Goal: Information Seeking & Learning: Find contact information

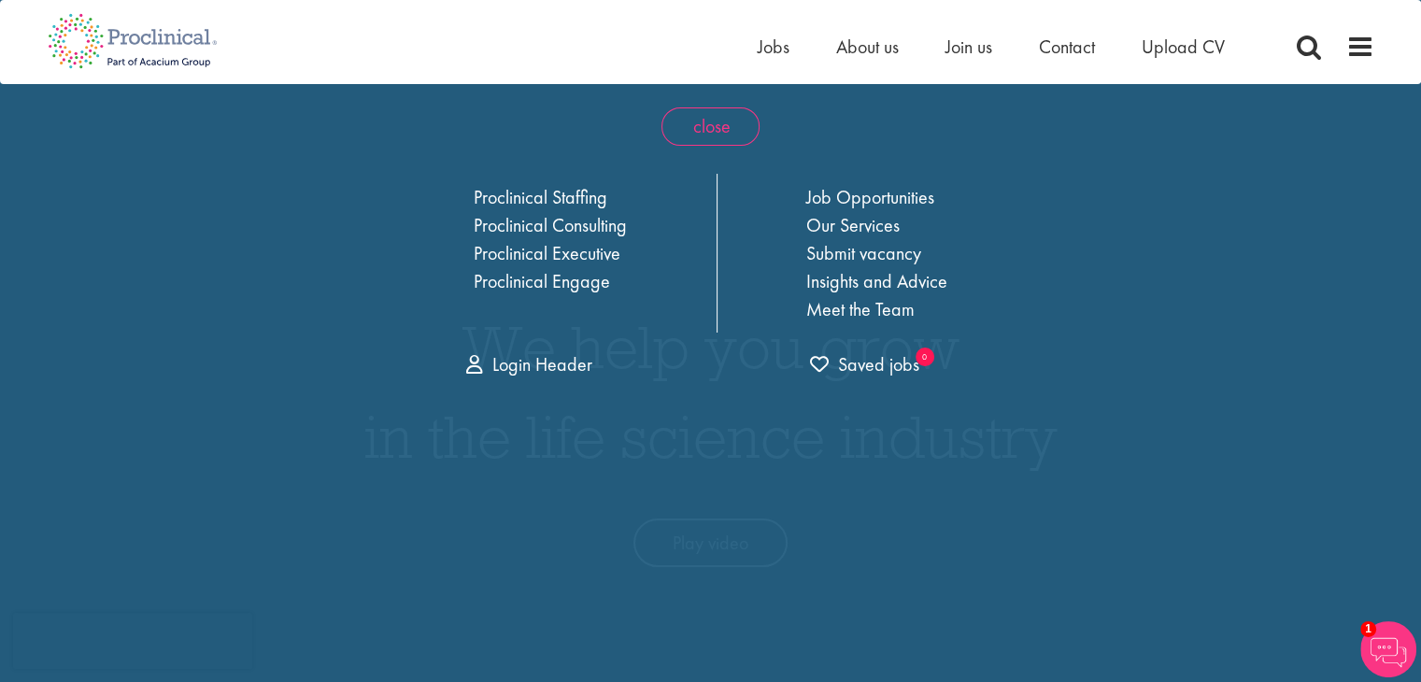
click at [702, 122] on span "close" at bounding box center [711, 126] width 98 height 38
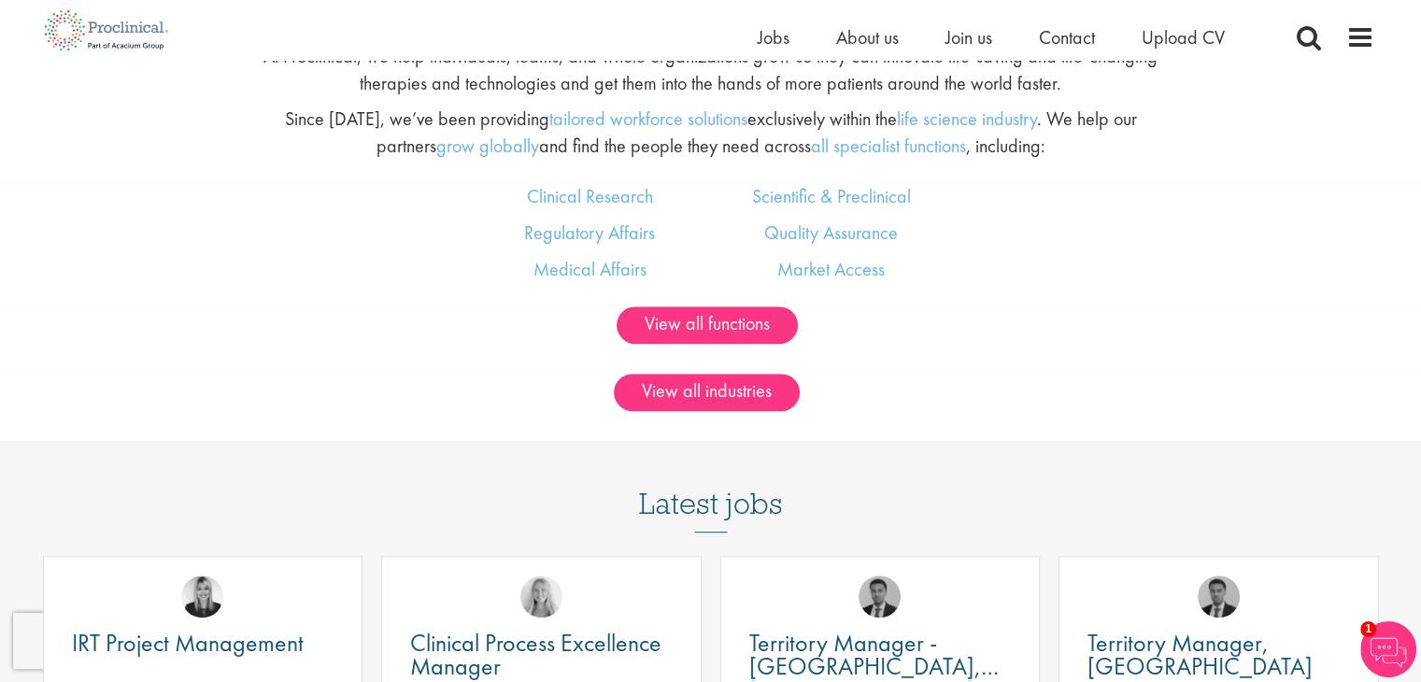
scroll to position [1588, 0]
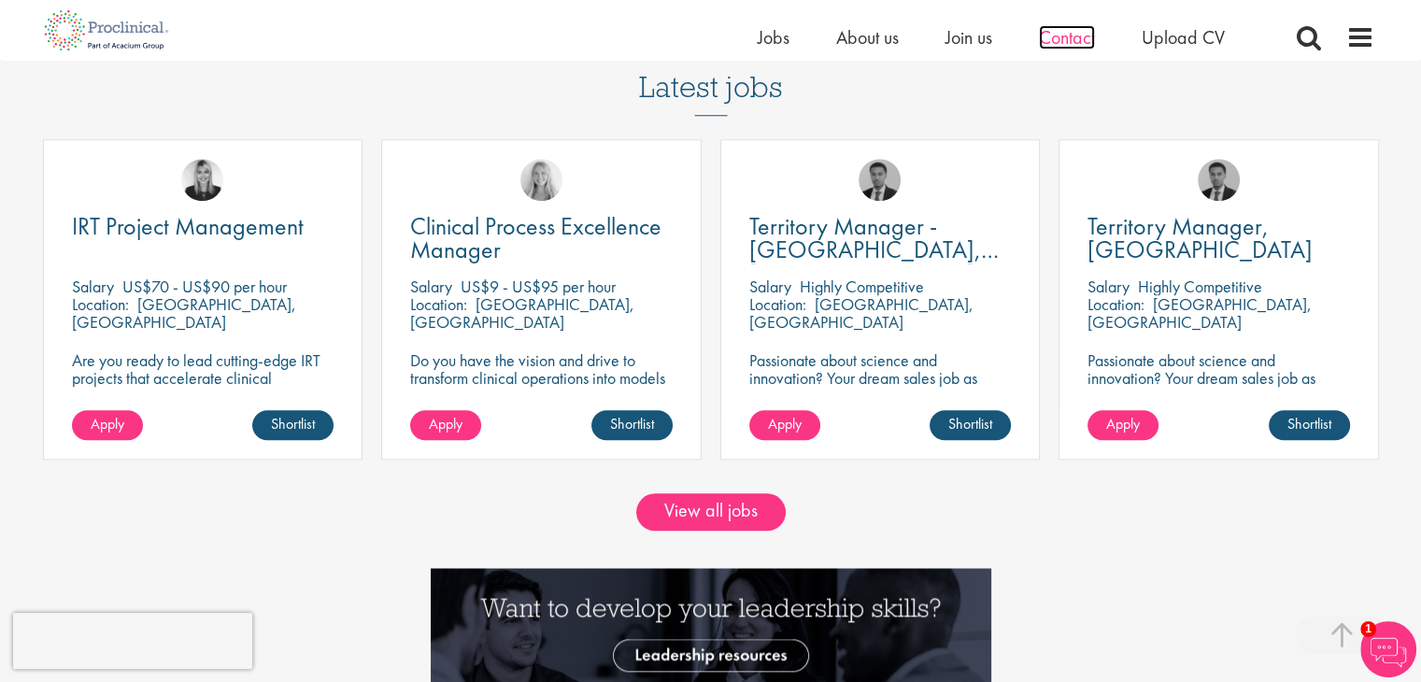
click at [1058, 31] on span "Contact" at bounding box center [1067, 37] width 56 height 24
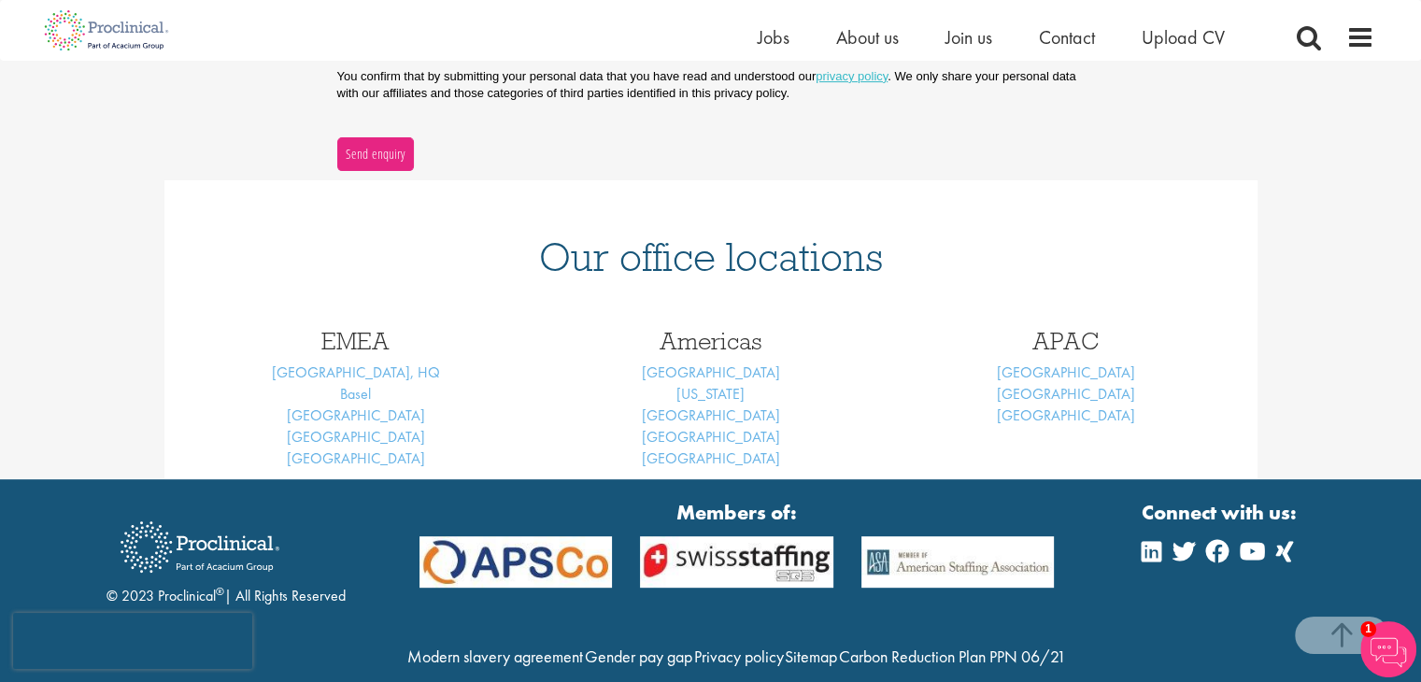
scroll to position [721, 0]
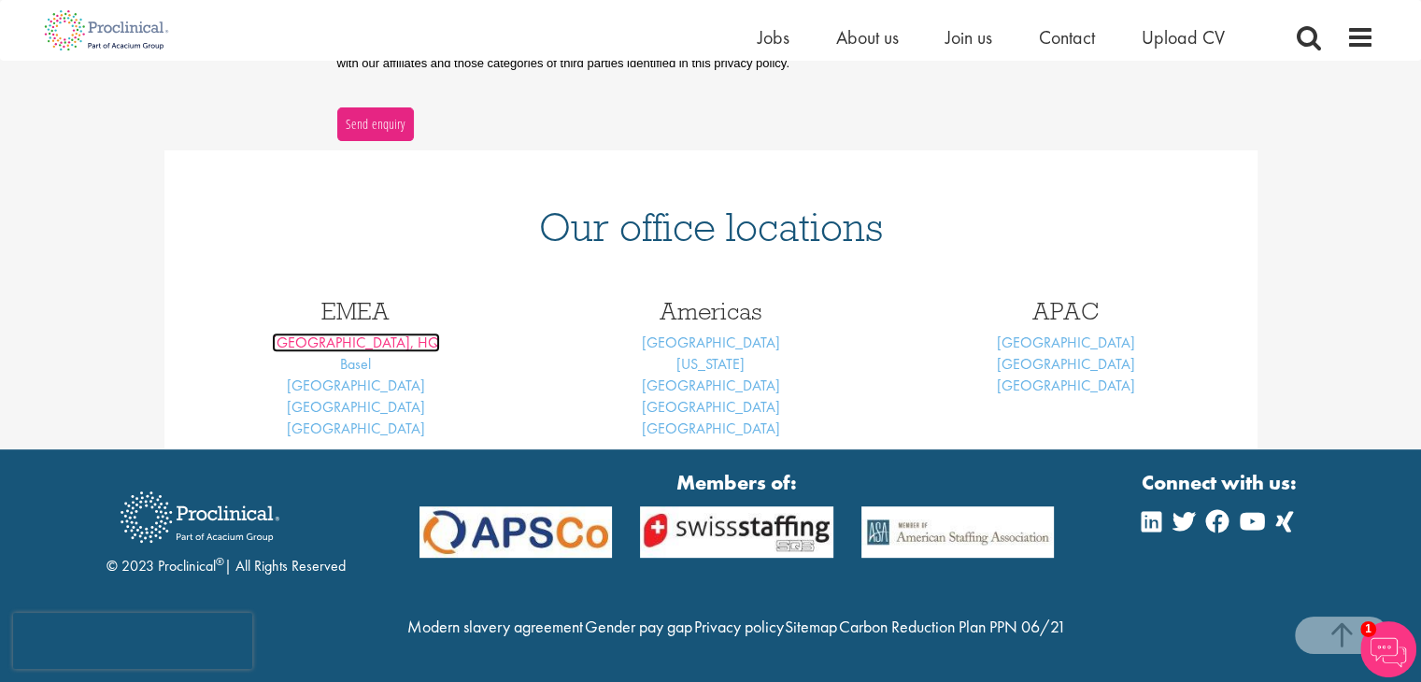
click at [338, 333] on link "[GEOGRAPHIC_DATA], HQ" at bounding box center [356, 343] width 168 height 20
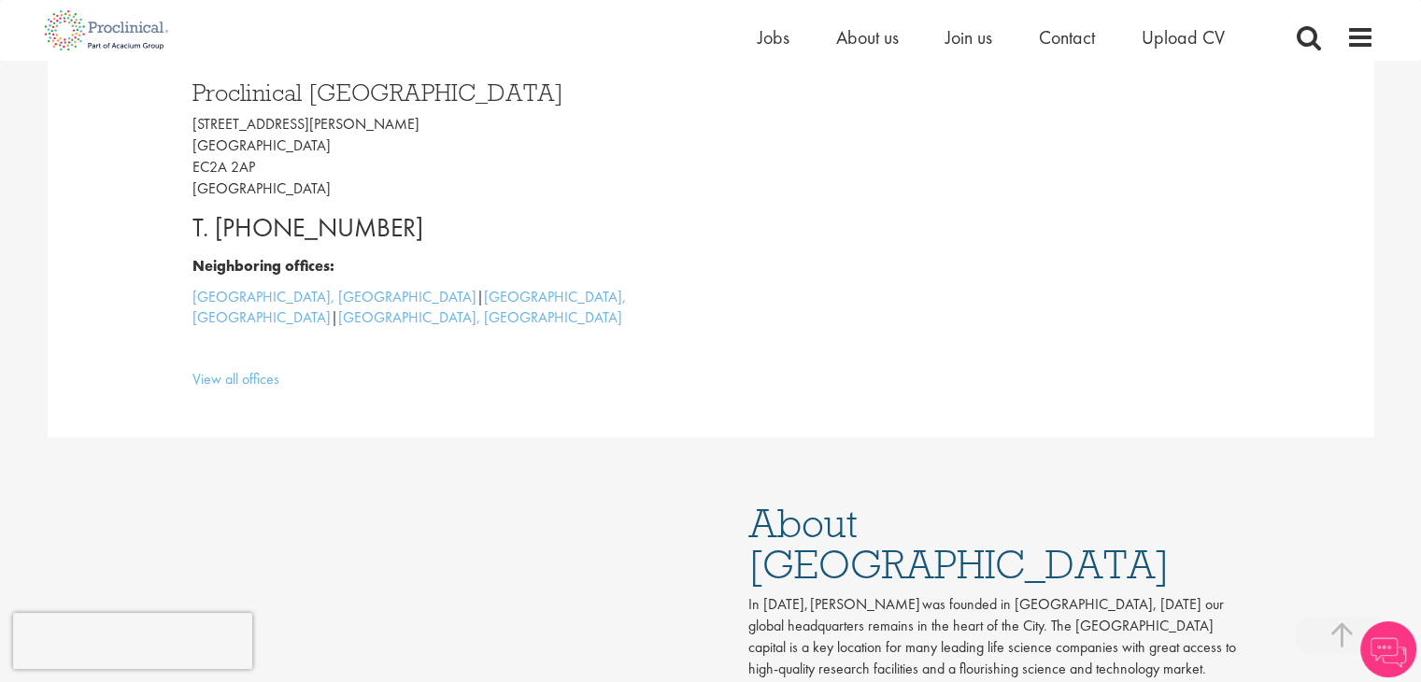
scroll to position [561, 0]
drag, startPoint x: 419, startPoint y: 231, endPoint x: 221, endPoint y: 228, distance: 198.1
click at [221, 228] on p "T. [PHONE_NUMBER]" at bounding box center [444, 225] width 505 height 37
drag, startPoint x: 237, startPoint y: 222, endPoint x: 558, endPoint y: 222, distance: 320.5
click at [579, 222] on p "T. [PHONE_NUMBER]" at bounding box center [444, 225] width 505 height 37
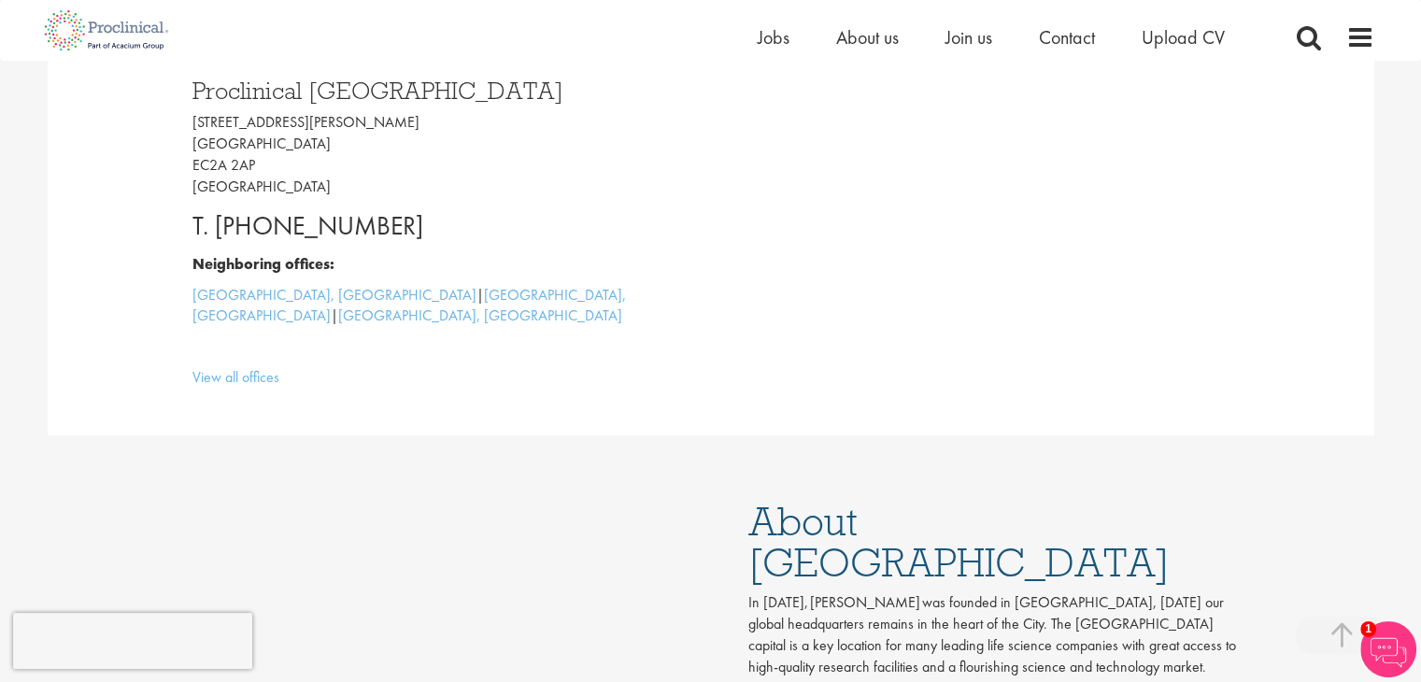
click at [435, 221] on p "T. [PHONE_NUMBER]" at bounding box center [444, 225] width 505 height 37
drag, startPoint x: 412, startPoint y: 221, endPoint x: 262, endPoint y: 225, distance: 150.5
click at [262, 225] on p "T. [PHONE_NUMBER]" at bounding box center [444, 225] width 505 height 37
copy p "[PHONE_NUMBER]"
